Goal: Download file/media

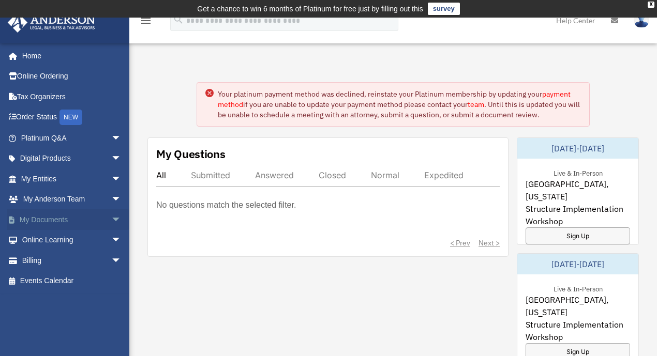
click at [73, 222] on link "My Documents arrow_drop_down" at bounding box center [72, 219] width 130 height 21
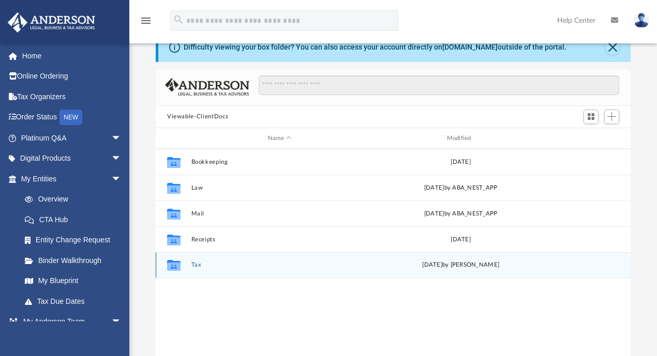
scroll to position [55, 0]
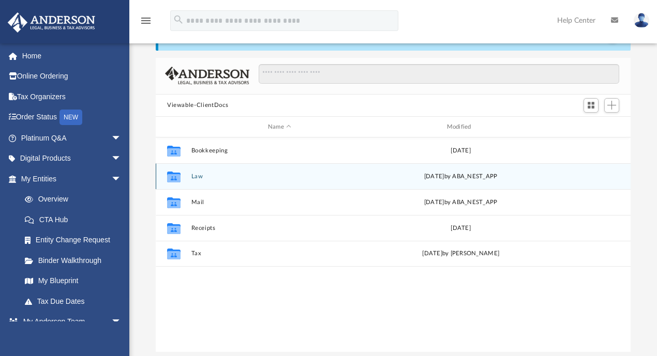
click at [202, 177] on button "Law" at bounding box center [279, 176] width 177 height 7
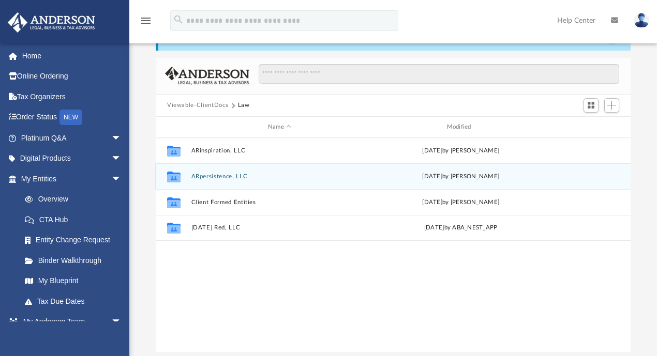
click at [222, 177] on button "ARpersistence, LLC" at bounding box center [279, 176] width 177 height 7
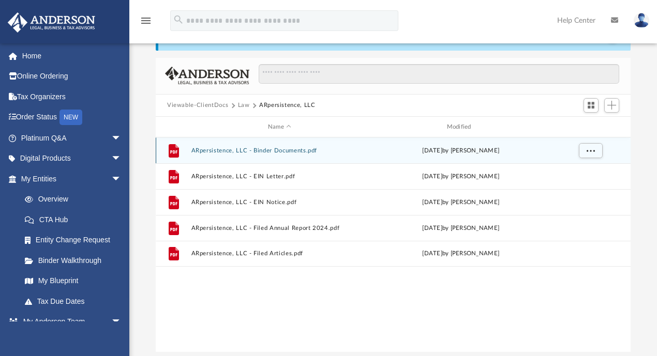
click at [266, 152] on button "ARpersistence, LLC - Binder Documents.pdf" at bounding box center [279, 150] width 177 height 7
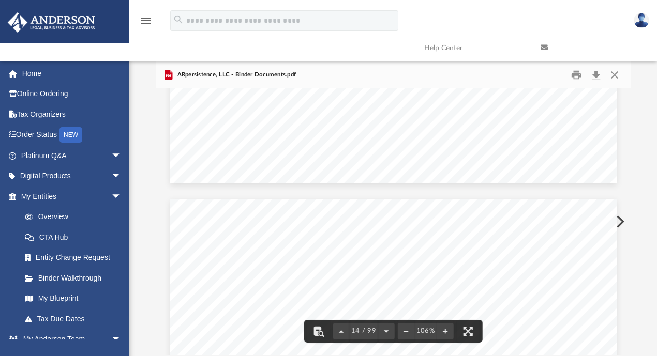
scroll to position [7647, 0]
